Goal: Transaction & Acquisition: Purchase product/service

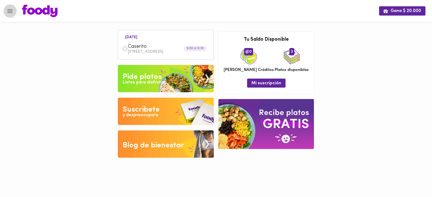
click at [8, 14] on icon "Menu" at bounding box center [10, 11] width 7 height 7
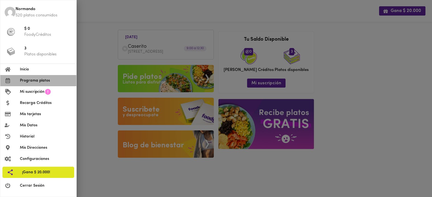
click at [31, 77] on li "Programa platos" at bounding box center [38, 80] width 76 height 11
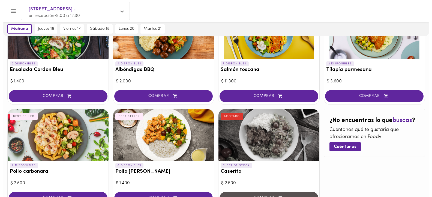
scroll to position [312, 0]
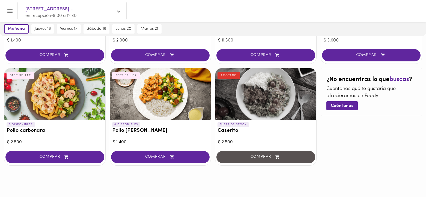
click at [59, 88] on div at bounding box center [54, 94] width 101 height 52
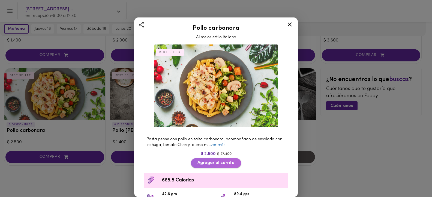
click at [205, 160] on span "Agregar al carrito" at bounding box center [215, 162] width 37 height 5
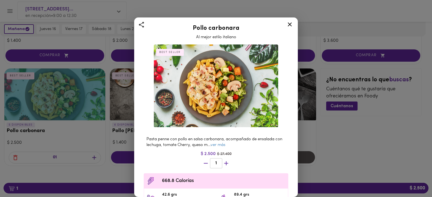
scroll to position [312, 0]
click at [46, 186] on div "Pollo carbonara Al mejor estilo italiano BEST SELLER Pasta penne con pollo en s…" at bounding box center [216, 98] width 432 height 197
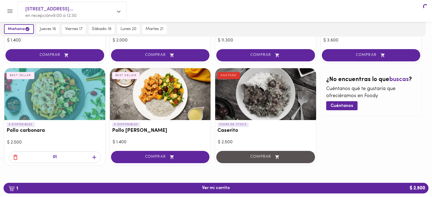
scroll to position [312, 0]
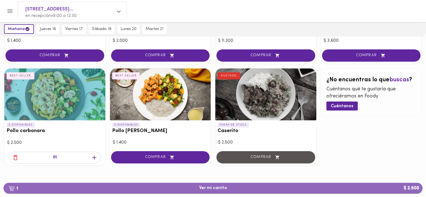
click at [199, 188] on span "1 Ver mi carrito $ 2.500" at bounding box center [213, 187] width 410 height 5
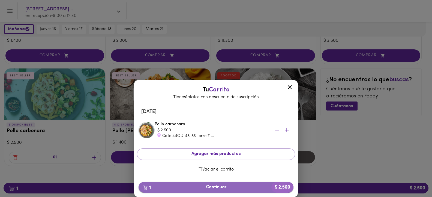
click at [205, 185] on span "1 Continuar $ 2.500" at bounding box center [216, 187] width 146 height 5
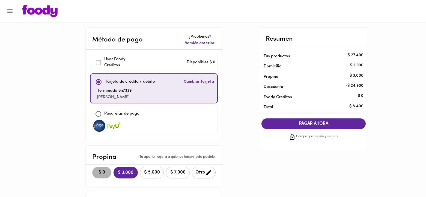
click at [96, 170] on span "$ 0" at bounding box center [102, 172] width 12 height 5
click at [124, 173] on span "$ 3.000" at bounding box center [125, 172] width 17 height 5
click at [101, 175] on span "$ 0" at bounding box center [102, 172] width 12 height 5
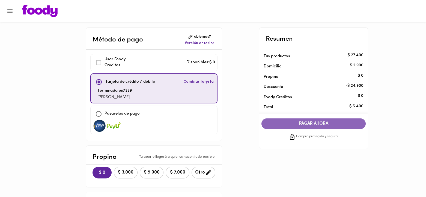
click at [311, 124] on span "PAGAR AHORA" at bounding box center [313, 123] width 93 height 5
